Goal: Transaction & Acquisition: Purchase product/service

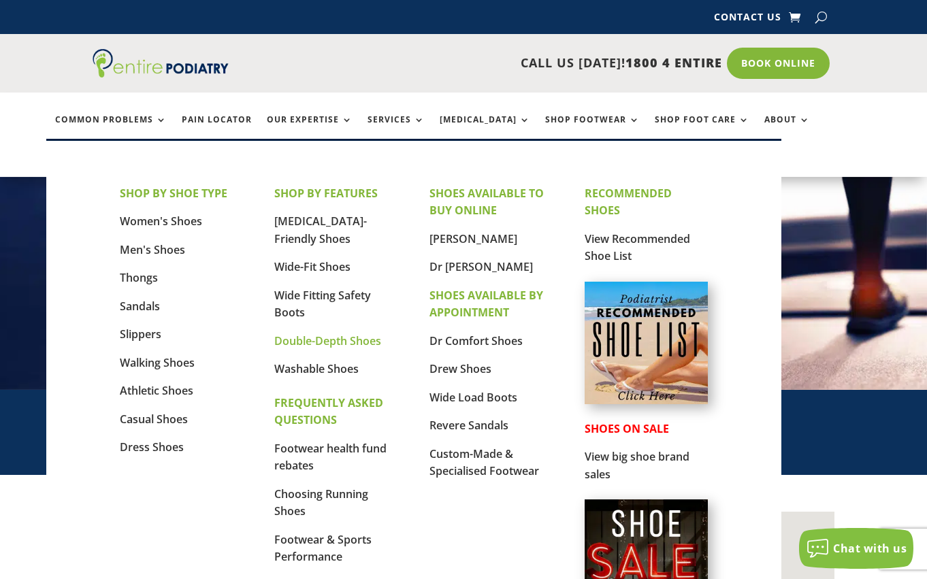
click at [335, 342] on link "Double-Depth Shoes" at bounding box center [327, 340] width 107 height 15
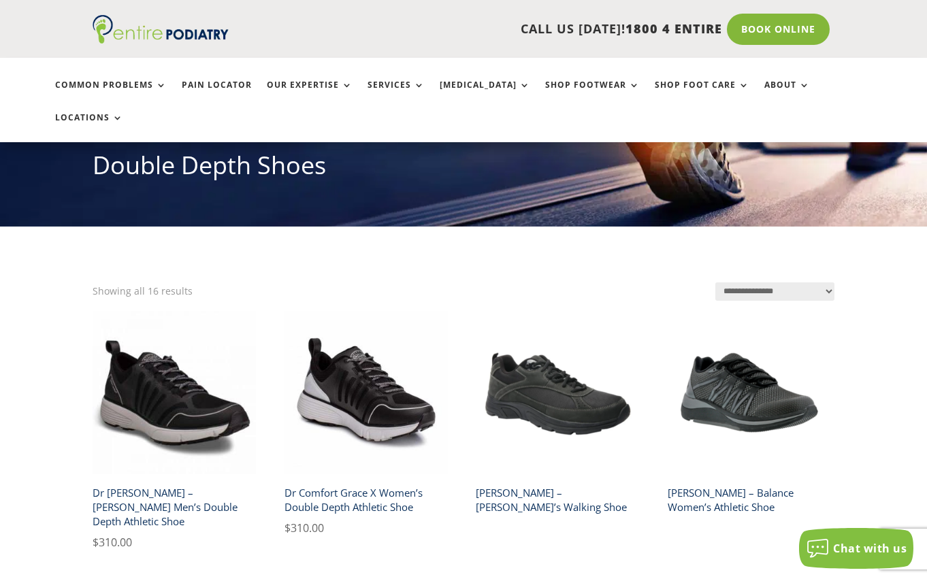
scroll to position [490, 0]
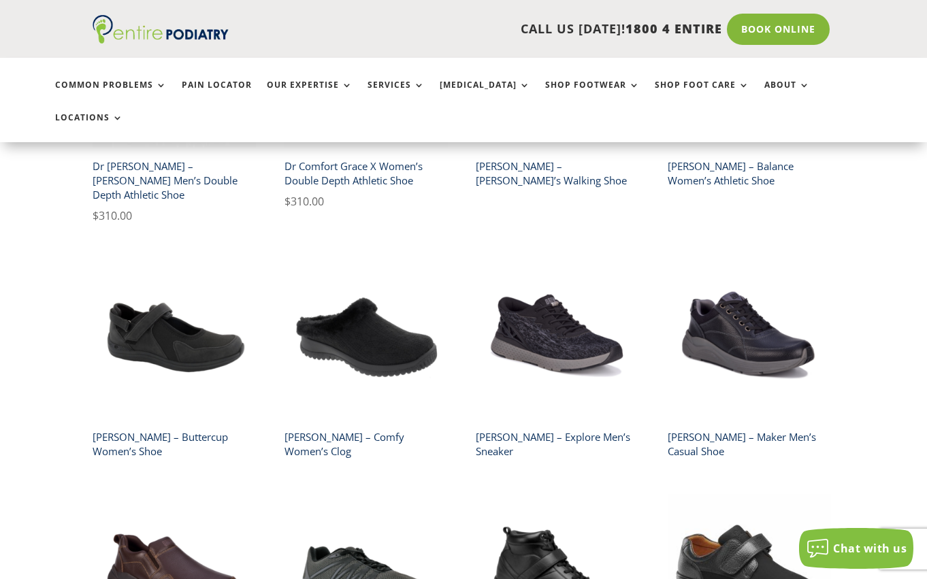
click at [138, 424] on h2 "[PERSON_NAME] – Buttercup Women’s Shoe" at bounding box center [174, 443] width 163 height 39
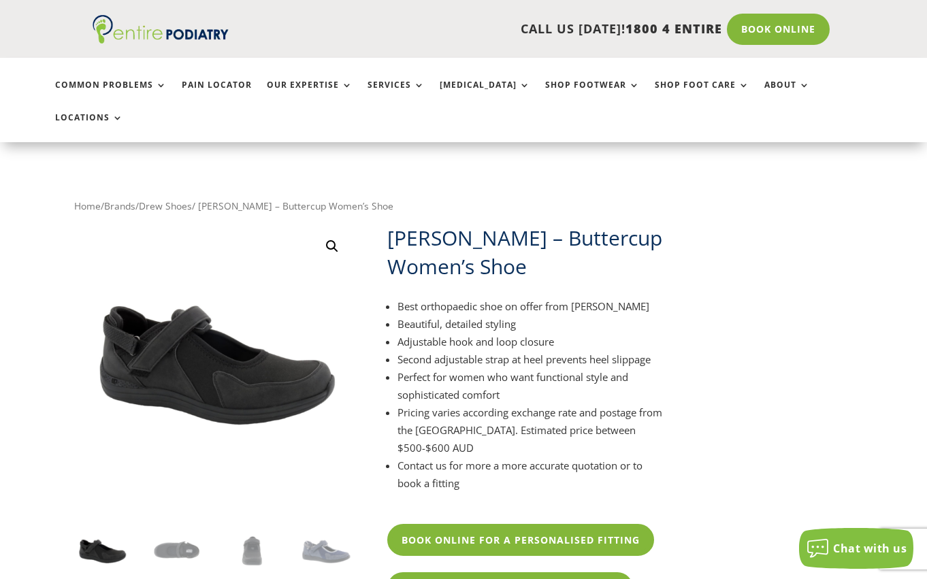
scroll to position [109, 0]
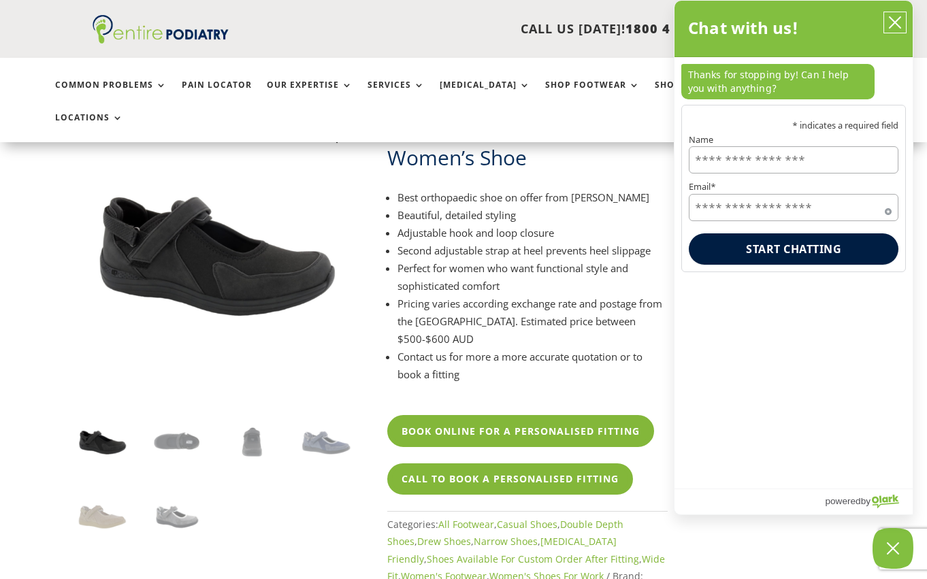
click at [897, 29] on icon "close chatbox" at bounding box center [895, 23] width 14 height 14
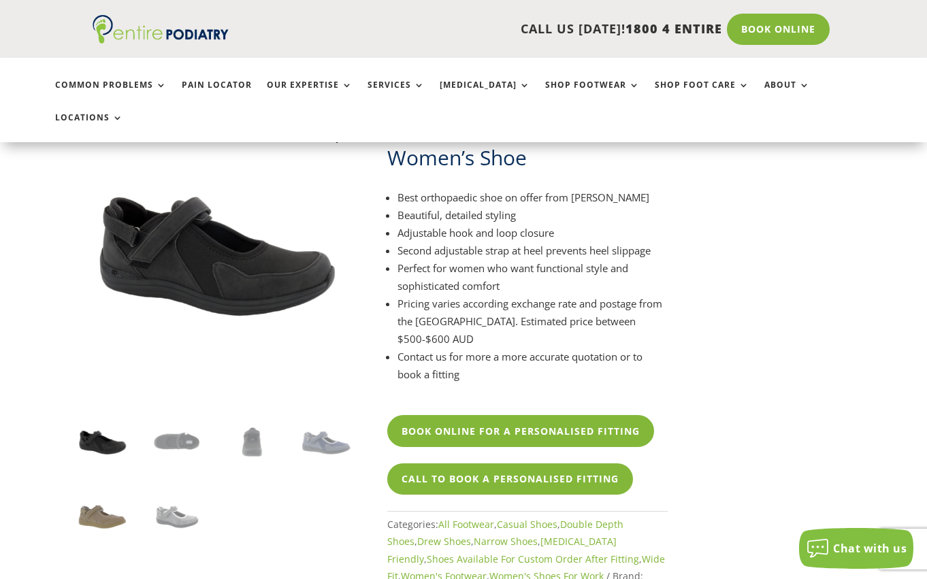
click at [95, 489] on img at bounding box center [102, 517] width 56 height 56
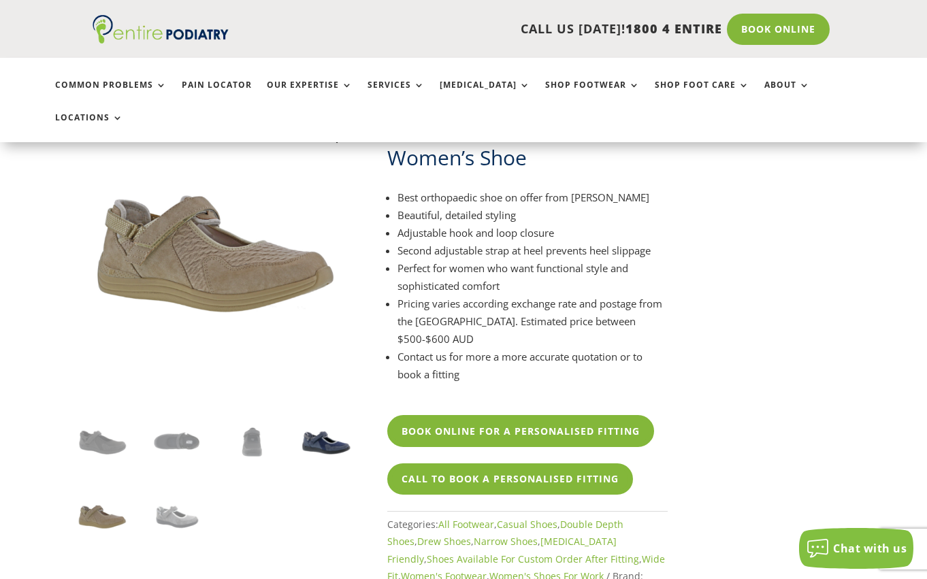
click at [333, 414] on img at bounding box center [326, 442] width 56 height 56
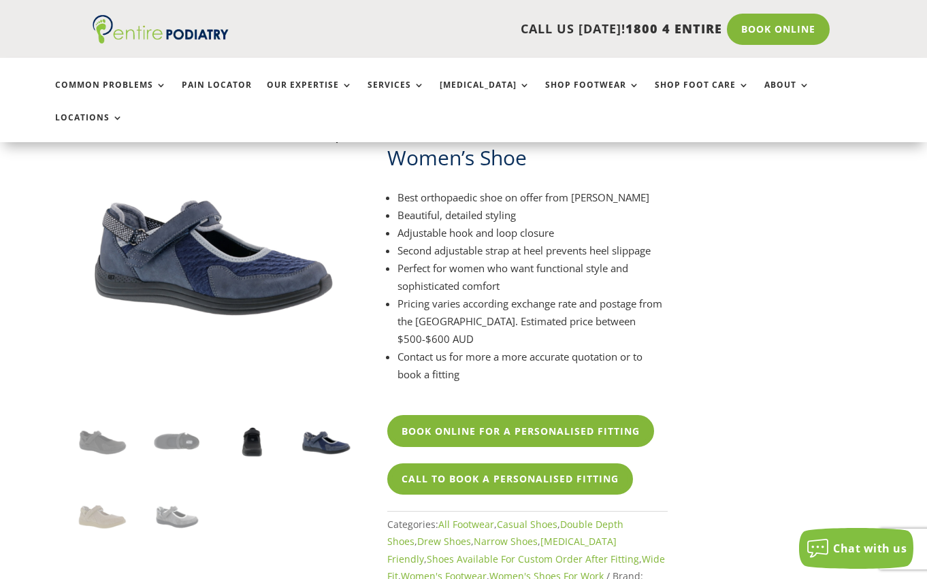
click at [250, 414] on img at bounding box center [252, 442] width 56 height 56
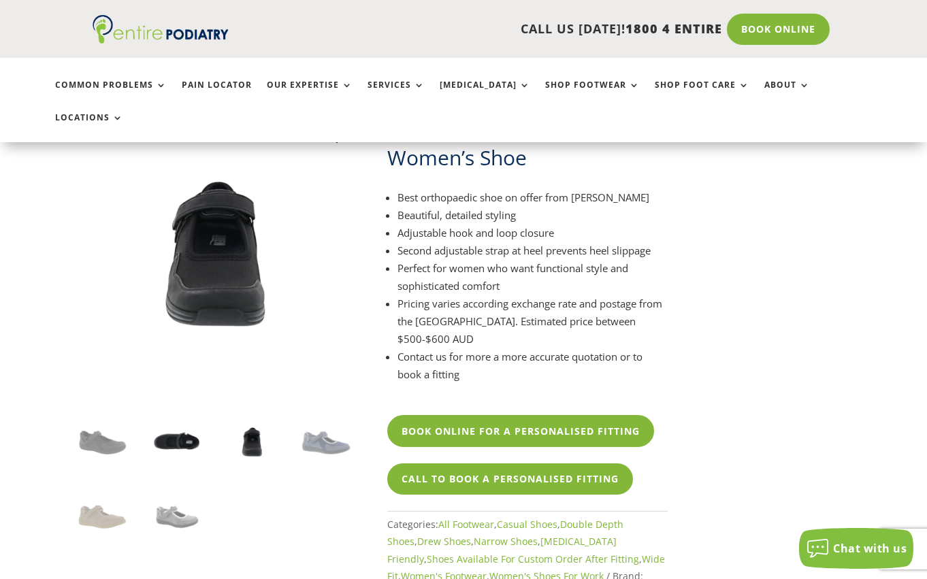
click at [192, 414] on img at bounding box center [177, 442] width 56 height 56
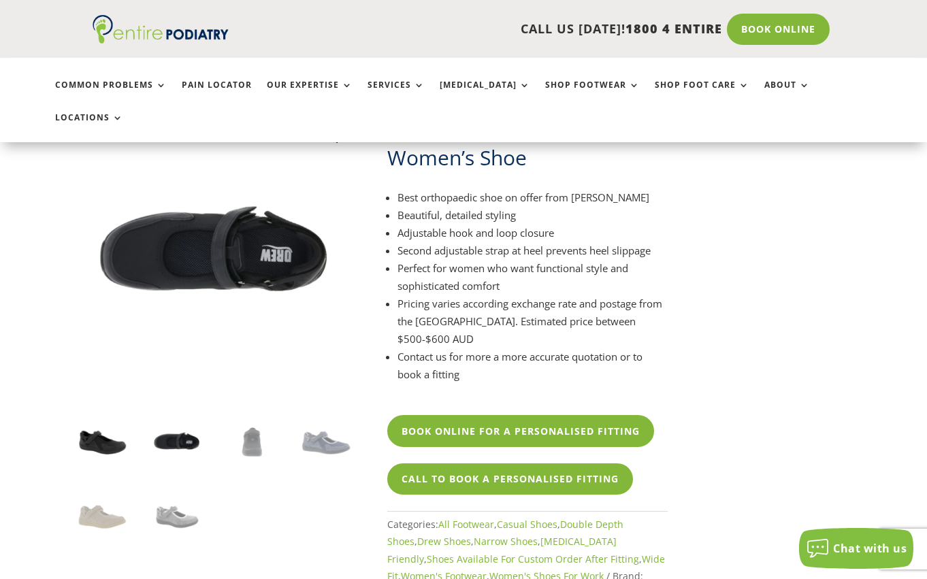
click at [100, 414] on img at bounding box center [102, 442] width 56 height 56
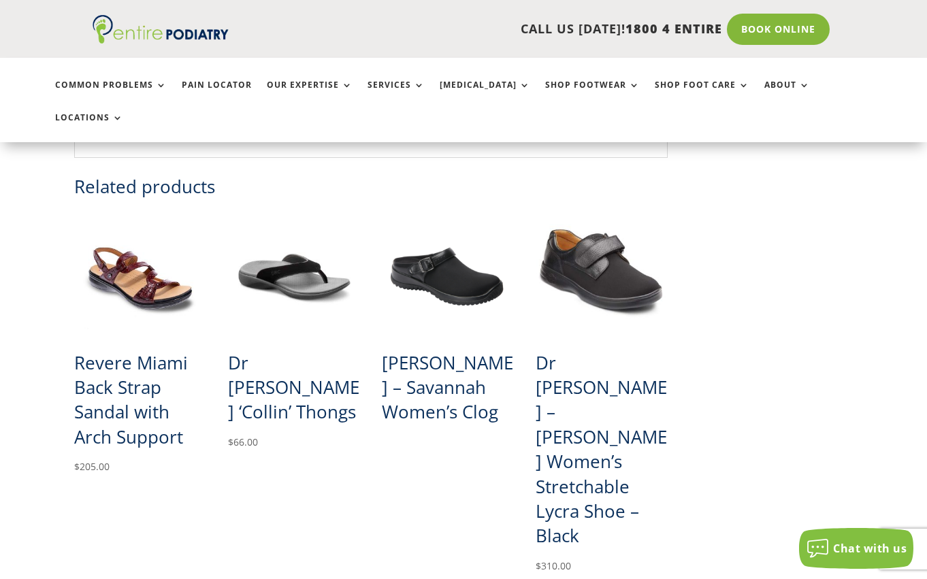
scroll to position [1415, 0]
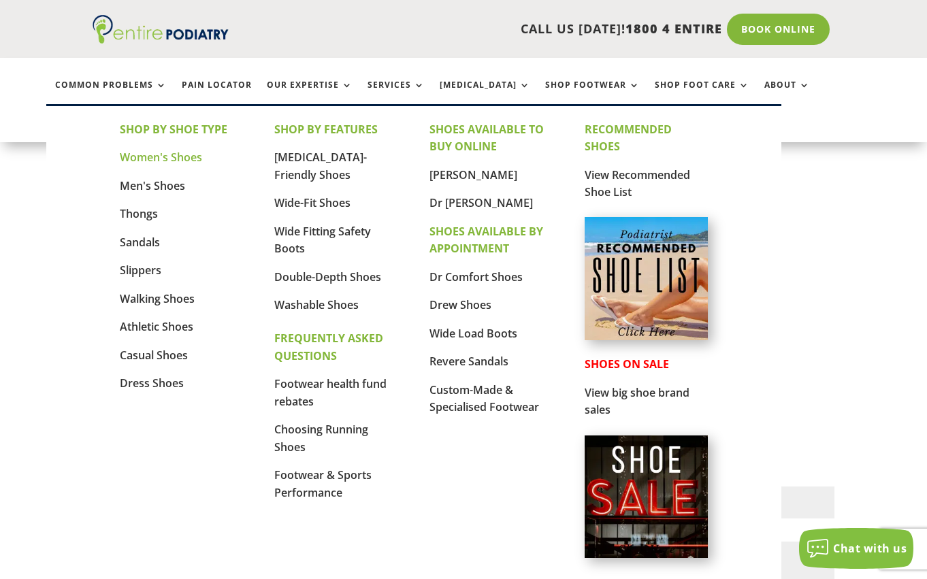
click at [195, 163] on link "Women's Shoes" at bounding box center [161, 157] width 82 height 15
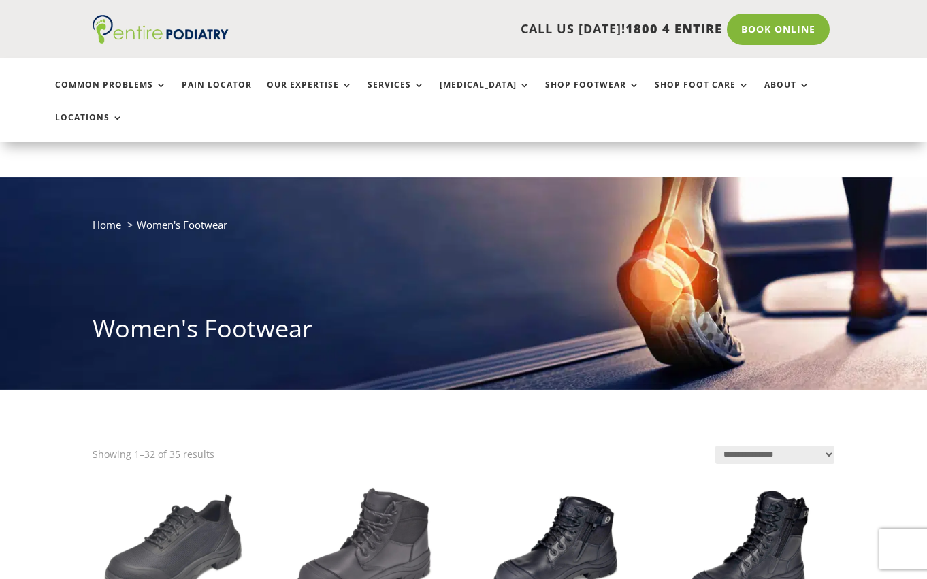
scroll to position [272, 0]
